Goal: Task Accomplishment & Management: Manage account settings

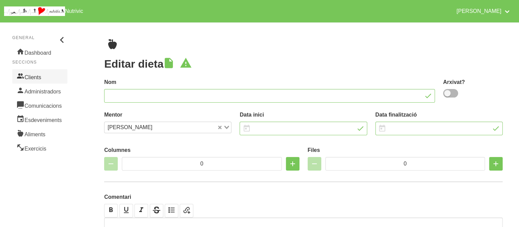
click at [33, 76] on link "Clients" at bounding box center [39, 76] width 55 height 14
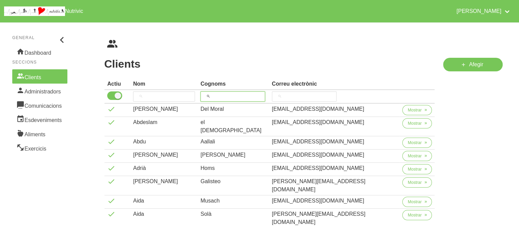
click at [241, 93] on input "search" at bounding box center [233, 97] width 65 height 10
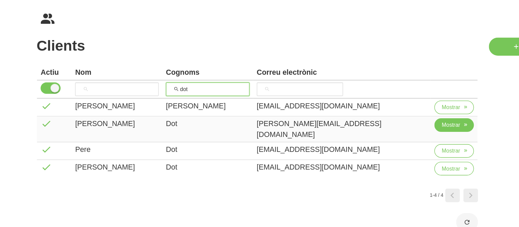
type input "dot"
click at [423, 125] on span "button" at bounding box center [426, 124] width 6 height 6
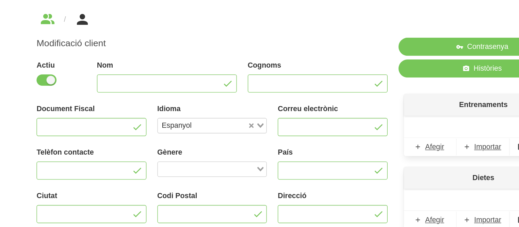
type input "[PERSON_NAME]"
type input "Dot"
type input "[PERSON_NAME][EMAIL_ADDRESS][DOMAIN_NAME]"
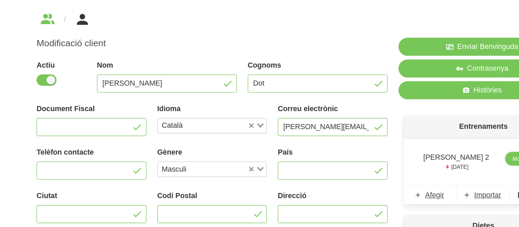
click at [455, 147] on link "Mostrar" at bounding box center [470, 149] width 30 height 10
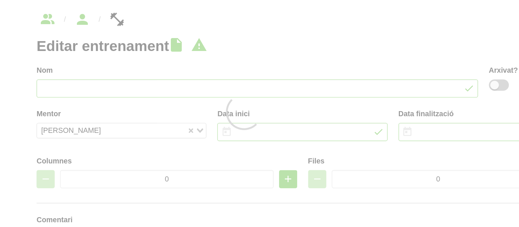
type input "[PERSON_NAME] 2"
type input "[DATE]"
type input "4"
type input "10"
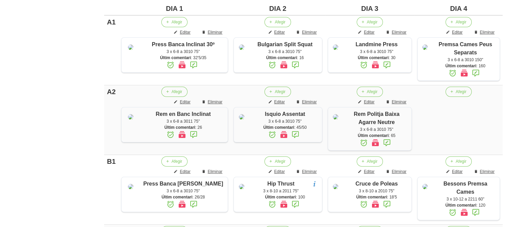
scroll to position [191, 0]
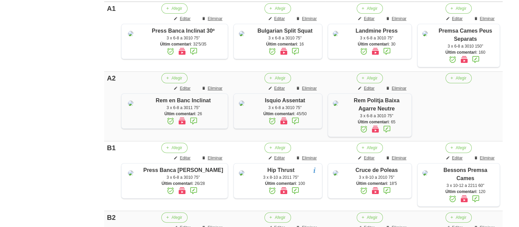
click at [35, 144] on aside "General Dashboard Seccions Clients Administradors Comunicacions Esdeveniments A…" at bounding box center [40, 218] width 88 height 781
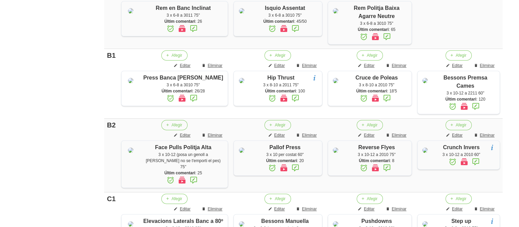
scroll to position [340, 0]
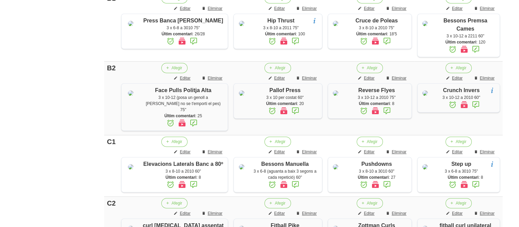
click at [51, 149] on aside "General Dashboard Seccions Clients Administradors Comunicacions Esdeveniments A…" at bounding box center [40, 68] width 88 height 781
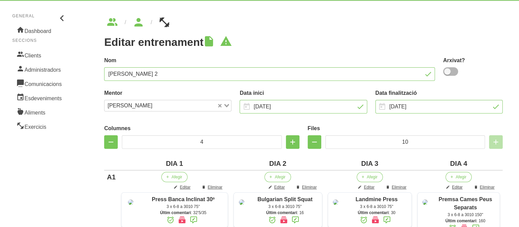
scroll to position [0, 0]
